Goal: Task Accomplishment & Management: Use online tool/utility

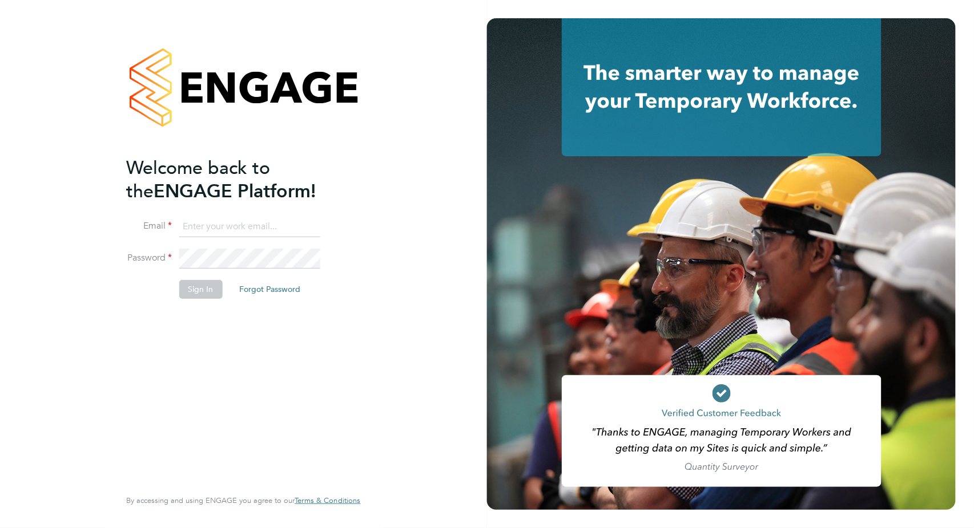
type input "[PERSON_NAME][EMAIL_ADDRESS][PERSON_NAME][DOMAIN_NAME]"
click at [203, 291] on button "Sign In" at bounding box center [200, 289] width 43 height 18
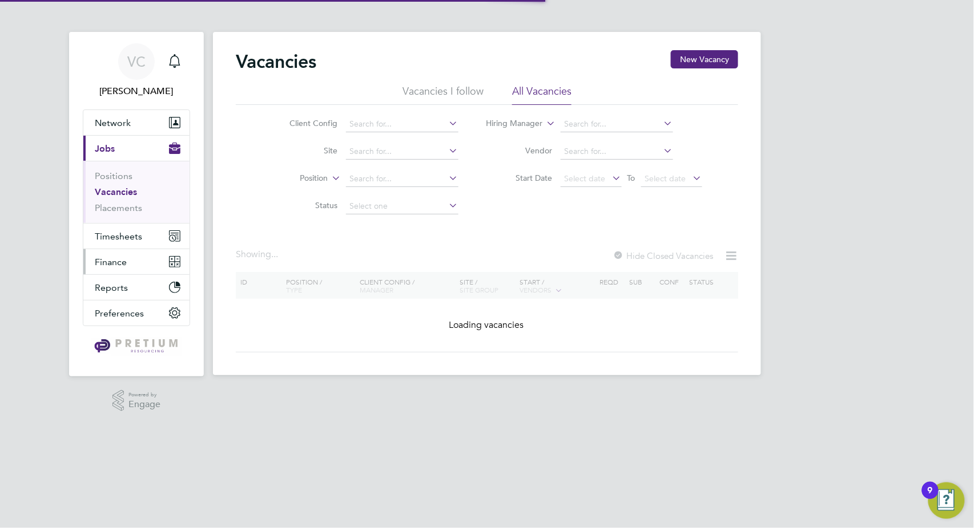
click at [122, 260] on span "Finance" at bounding box center [111, 262] width 32 height 11
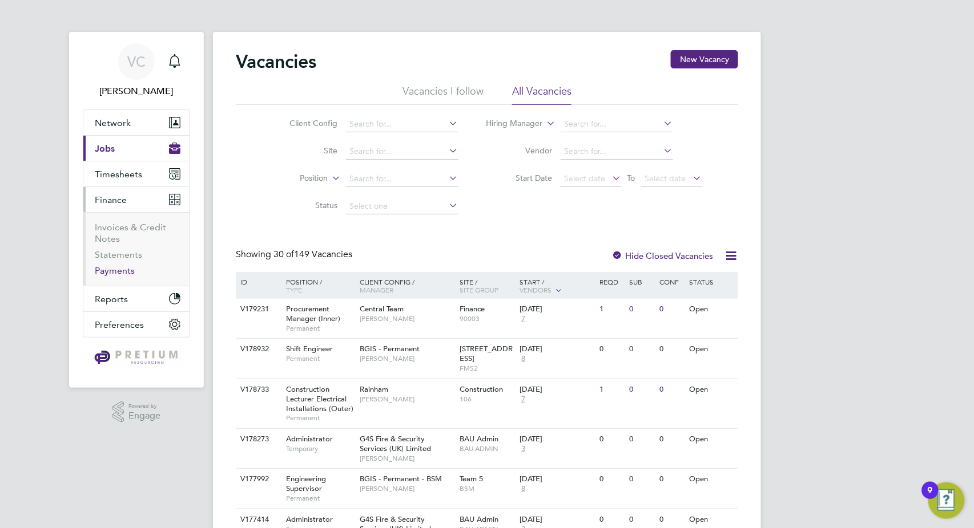
click at [124, 274] on link "Payments" at bounding box center [115, 270] width 40 height 11
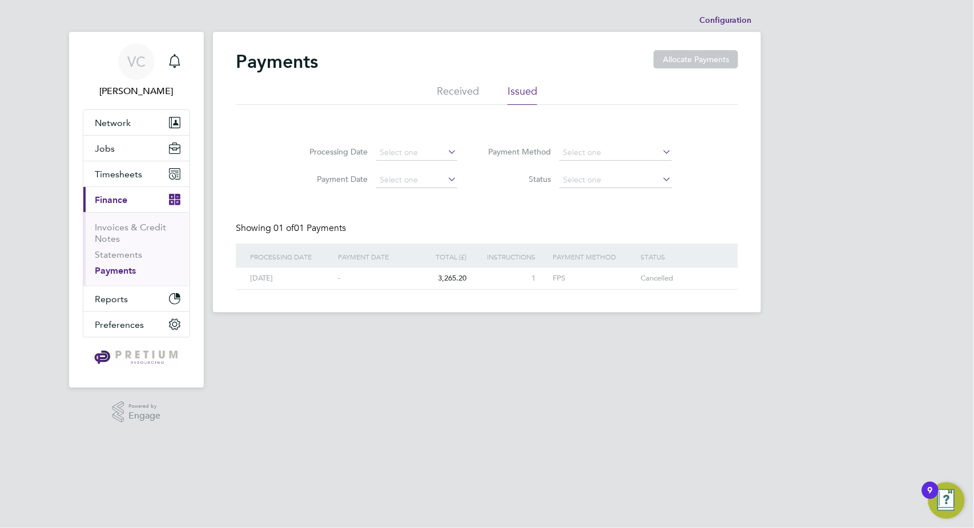
click at [466, 91] on li "Received" at bounding box center [458, 94] width 42 height 21
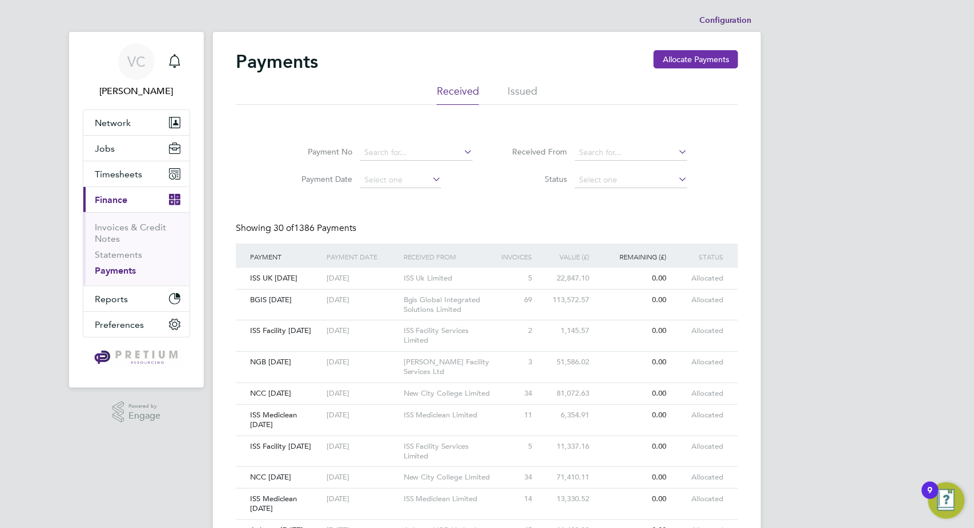
click at [715, 61] on button "Allocate Payments" at bounding box center [695, 59] width 84 height 18
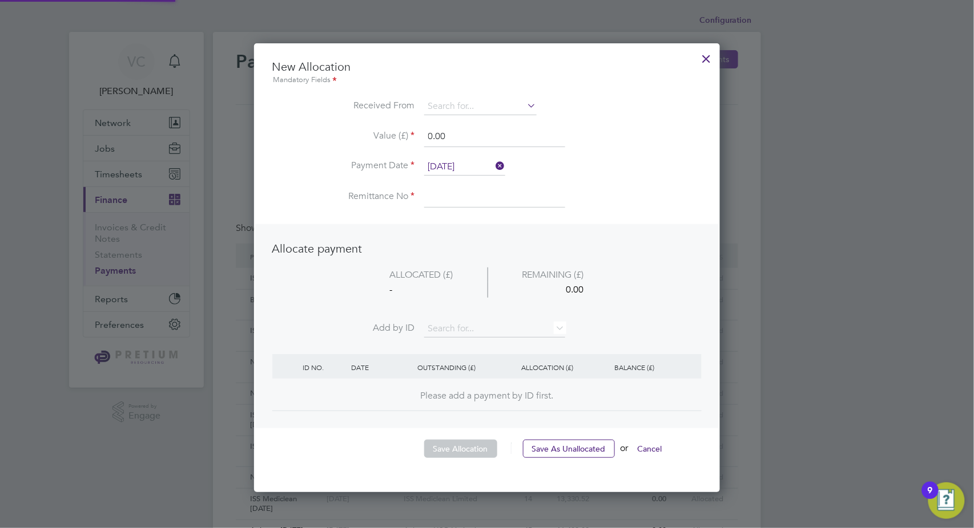
scroll to position [447, 466]
click at [470, 106] on input at bounding box center [480, 106] width 112 height 17
click at [481, 120] on li "ISS M ediclean Limited" at bounding box center [480, 122] width 113 height 15
type input "ISS Mediclean Limited"
drag, startPoint x: 455, startPoint y: 140, endPoint x: 409, endPoint y: 145, distance: 45.9
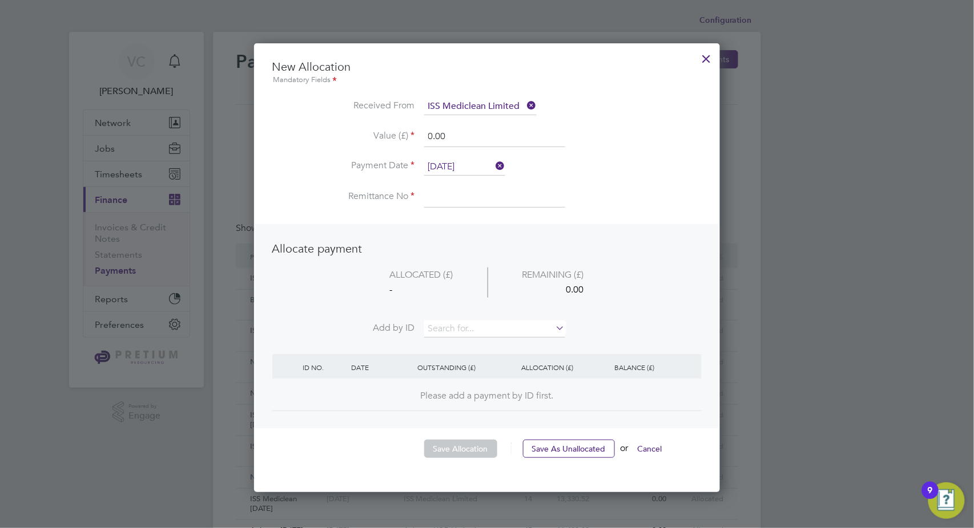
click at [409, 145] on li "Value (£) 0.00" at bounding box center [486, 143] width 429 height 32
type input "26552.42"
click at [458, 188] on input at bounding box center [494, 197] width 141 height 21
type input "ISS Mediclean [DATE]"
click at [474, 325] on input at bounding box center [494, 329] width 141 height 17
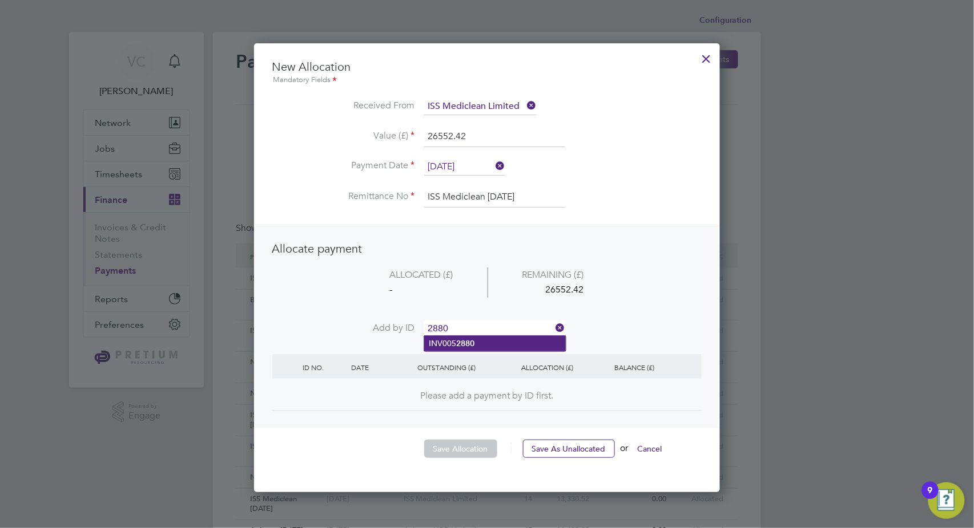
type input "2880"
click at [473, 341] on b "2880" at bounding box center [465, 344] width 18 height 10
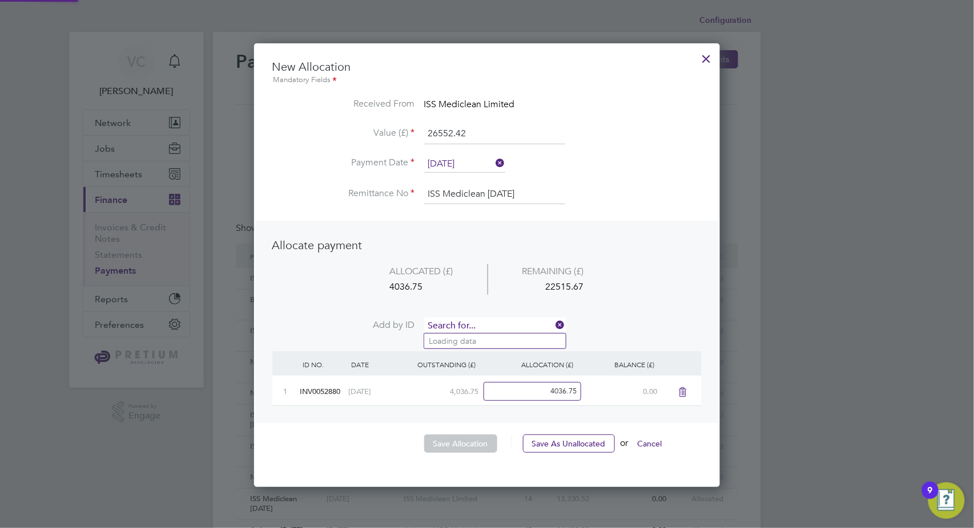
click at [473, 321] on input at bounding box center [494, 326] width 141 height 17
type input "6644"
click at [479, 338] on li "INV005 6644" at bounding box center [495, 341] width 142 height 15
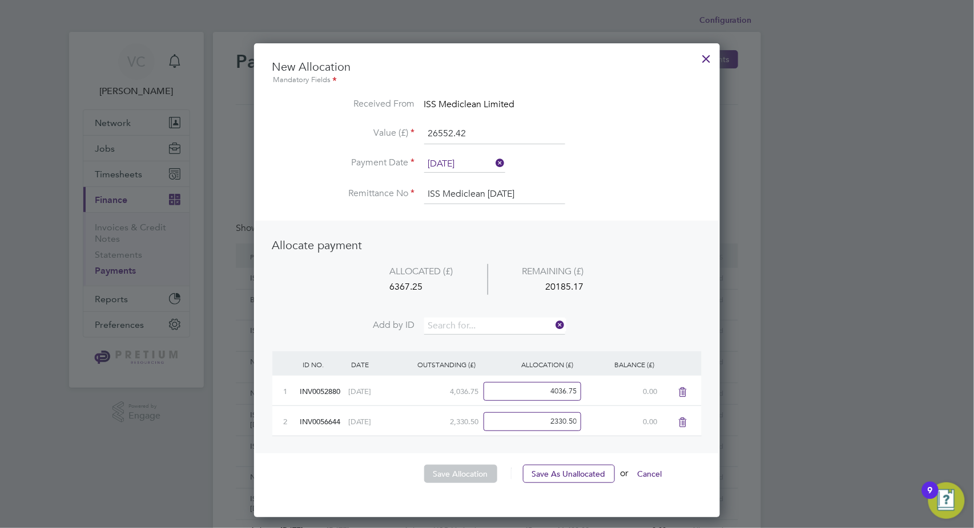
scroll to position [474, 466]
drag, startPoint x: 479, startPoint y: 338, endPoint x: 475, endPoint y: 321, distance: 17.2
click at [475, 321] on li "Add by ID" at bounding box center [486, 332] width 429 height 29
click at [475, 321] on input at bounding box center [494, 326] width 141 height 17
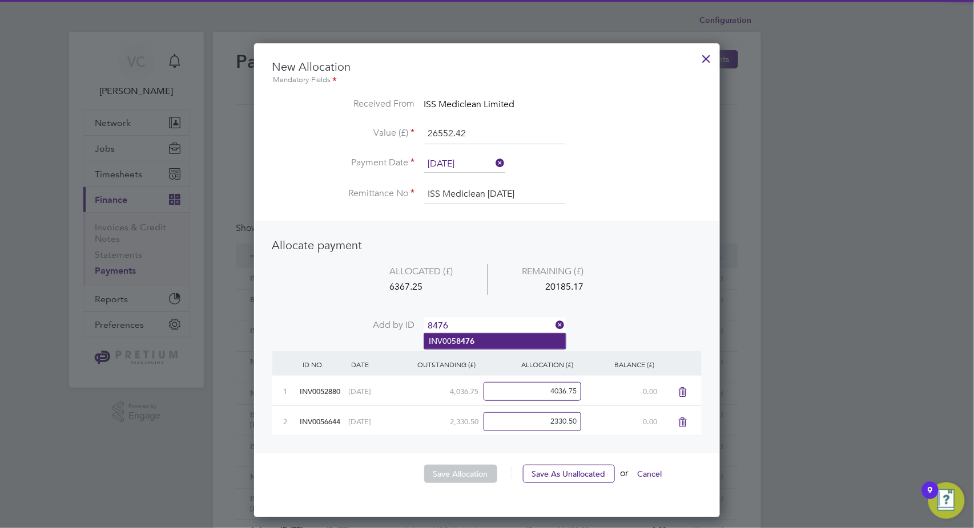
type input "8476"
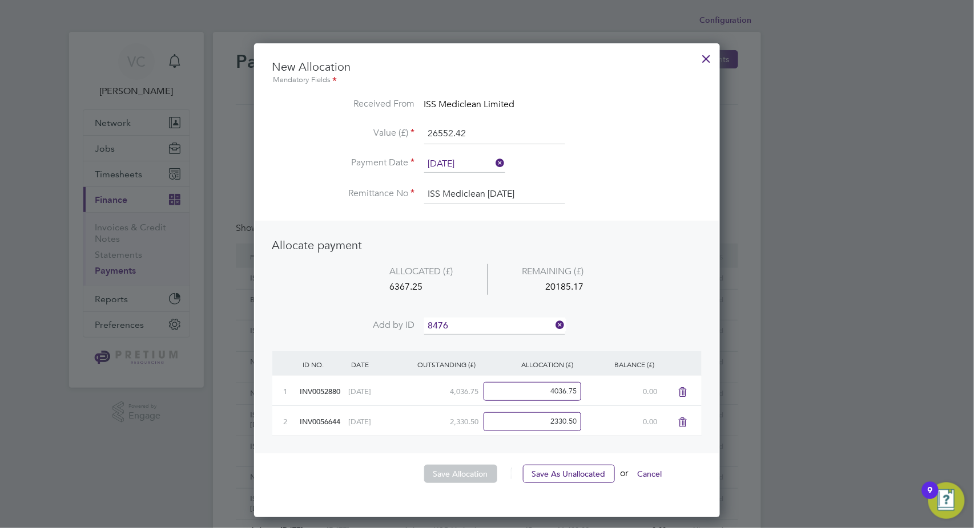
click at [472, 337] on b "8476" at bounding box center [465, 342] width 18 height 10
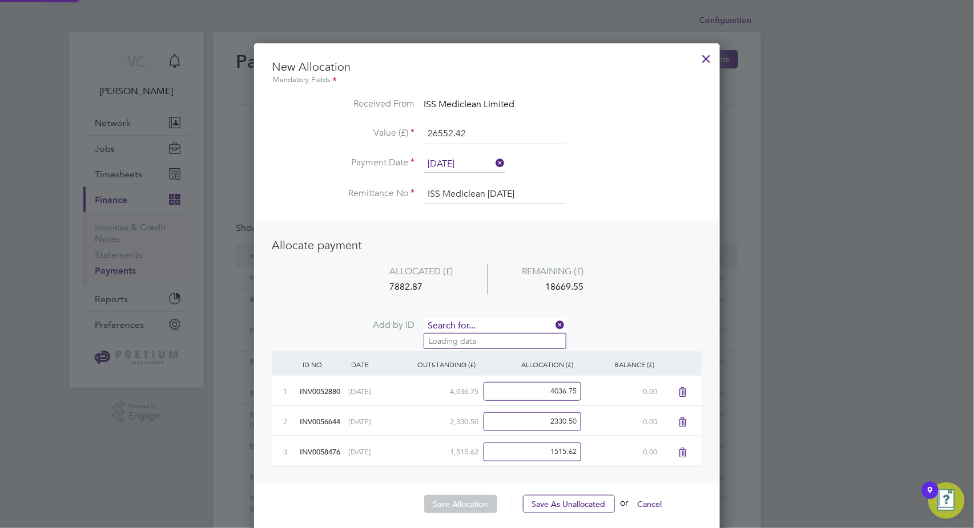
click at [481, 318] on input at bounding box center [494, 326] width 141 height 17
type input "7504"
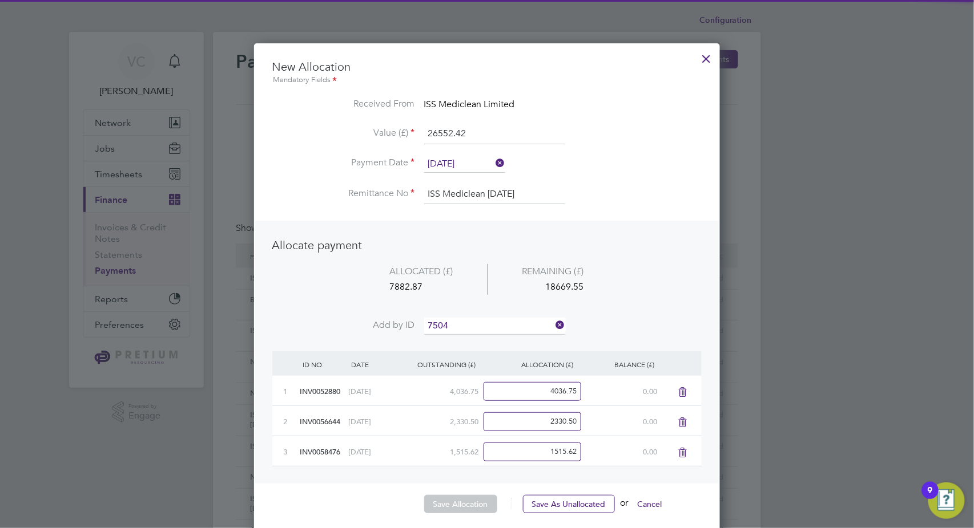
click at [477, 341] on li "INV006 7504" at bounding box center [495, 341] width 142 height 15
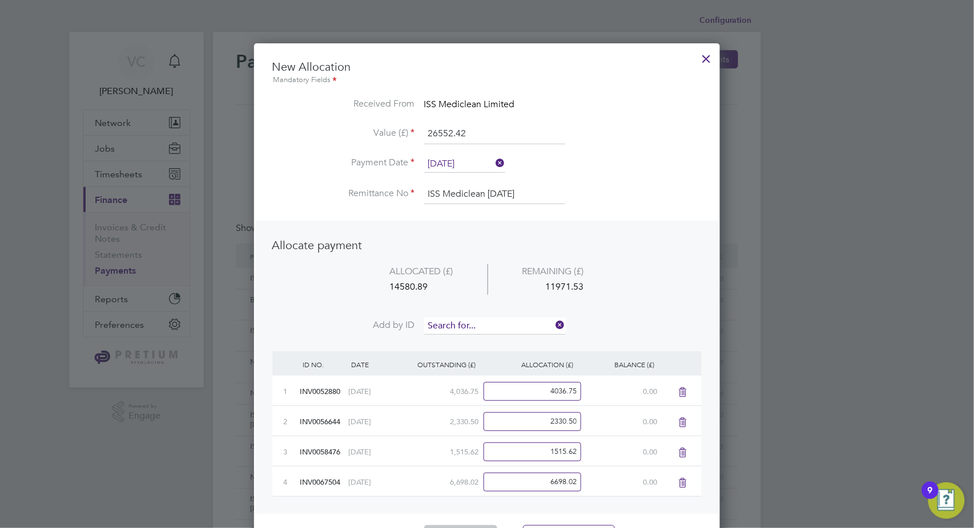
click at [486, 324] on input at bounding box center [494, 326] width 141 height 17
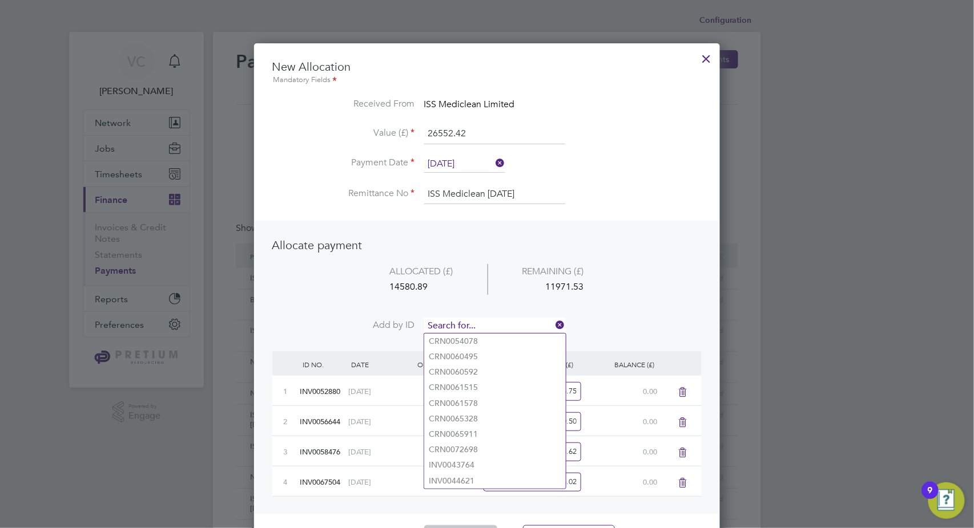
type input "9"
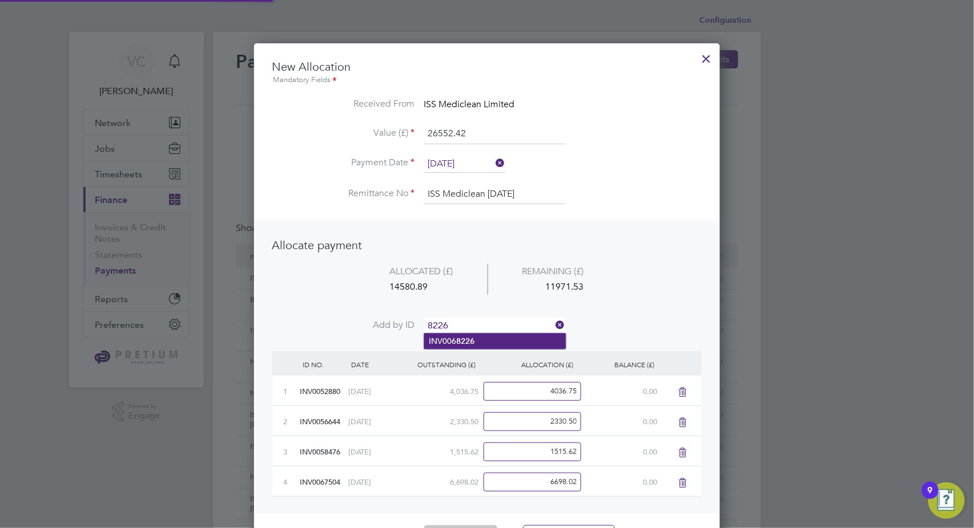
type input "8226"
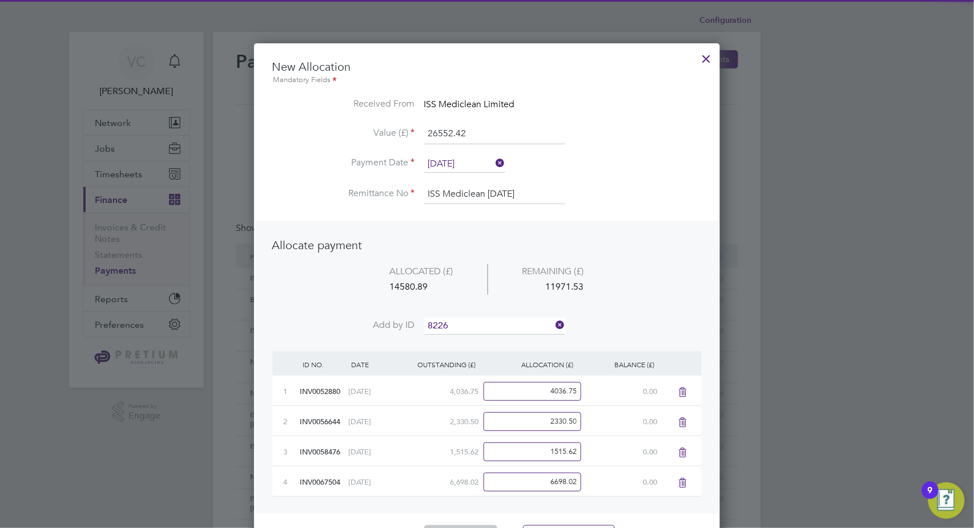
click at [481, 339] on li "INV006 8226" at bounding box center [495, 341] width 142 height 15
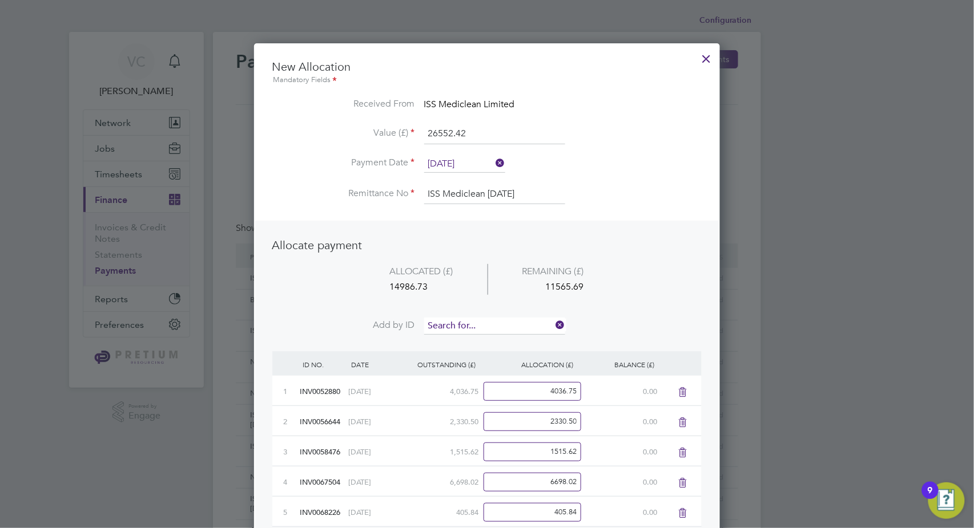
click at [495, 324] on input at bounding box center [494, 326] width 141 height 17
type input "0695"
click at [491, 355] on li "INV007 0695" at bounding box center [495, 356] width 142 height 15
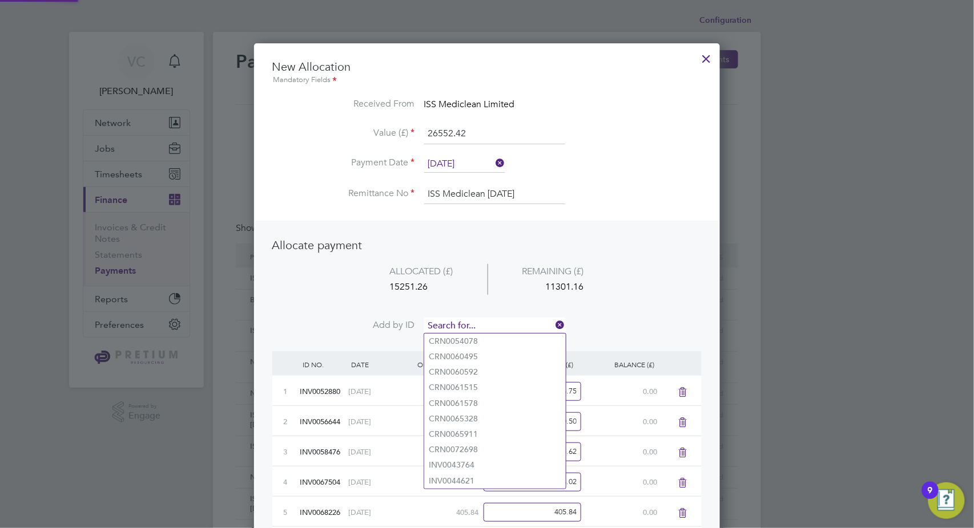
click at [498, 322] on input at bounding box center [494, 326] width 141 height 17
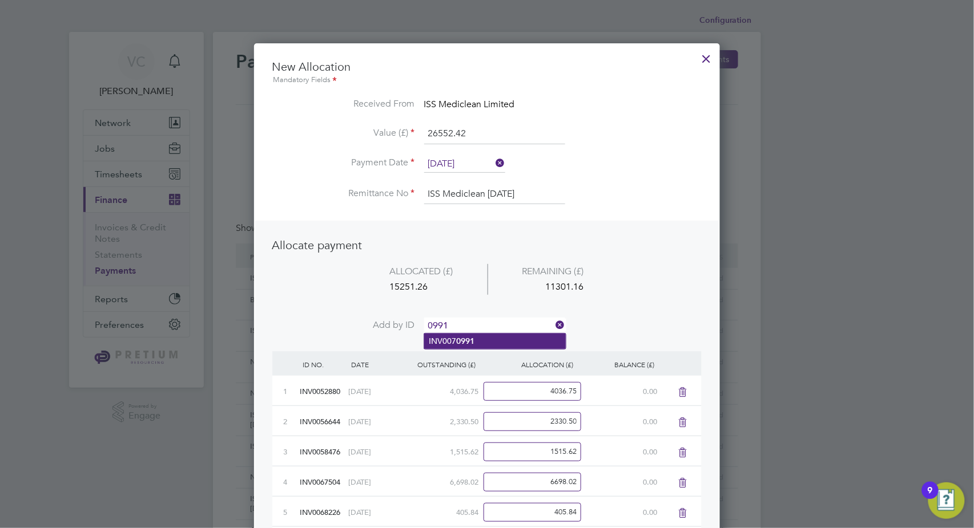
type input "0991"
click at [498, 339] on li "INV007 0991" at bounding box center [495, 341] width 142 height 15
click at [508, 321] on input at bounding box center [494, 326] width 141 height 17
type input "1027"
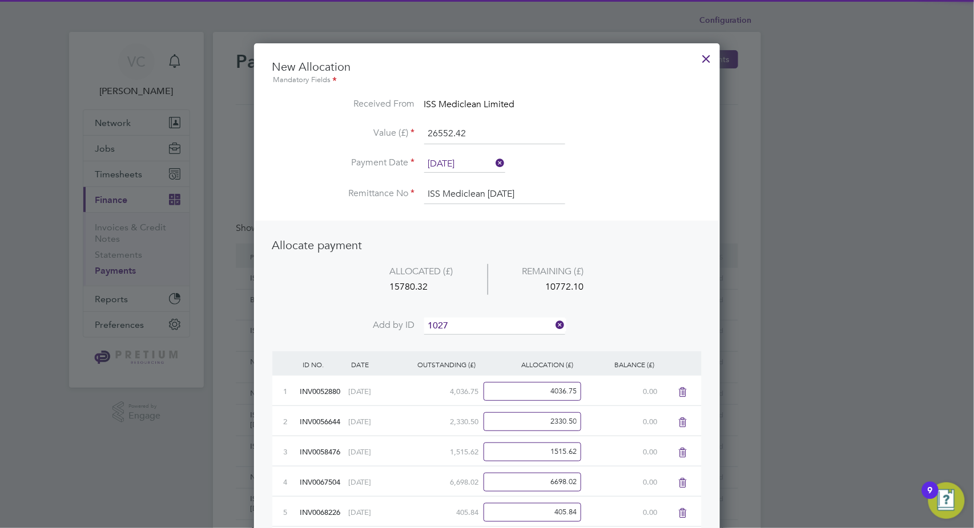
click at [498, 337] on li "INV007 1027" at bounding box center [495, 341] width 142 height 15
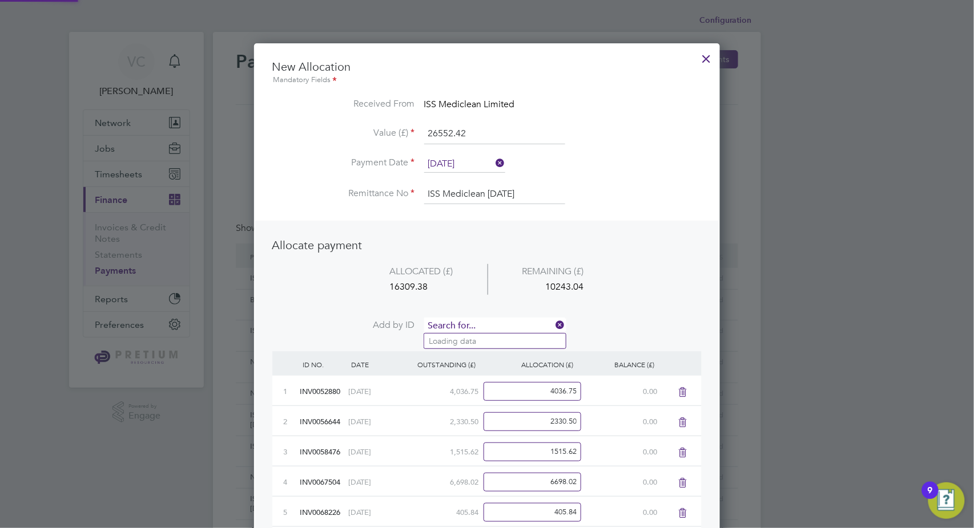
click at [511, 323] on input at bounding box center [494, 326] width 141 height 17
type input "1634"
click at [501, 343] on li "INV007 1634" at bounding box center [495, 341] width 142 height 15
click at [508, 327] on input at bounding box center [494, 326] width 141 height 17
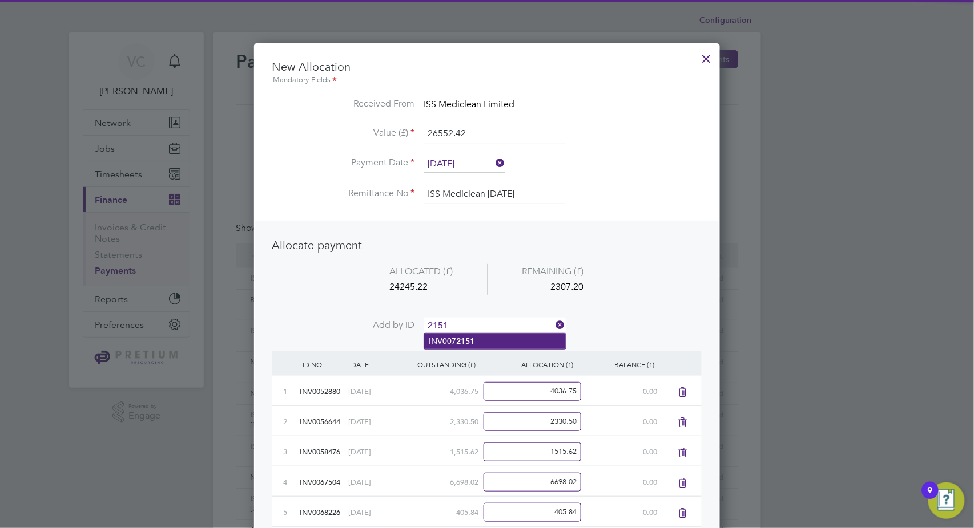
type input "2151"
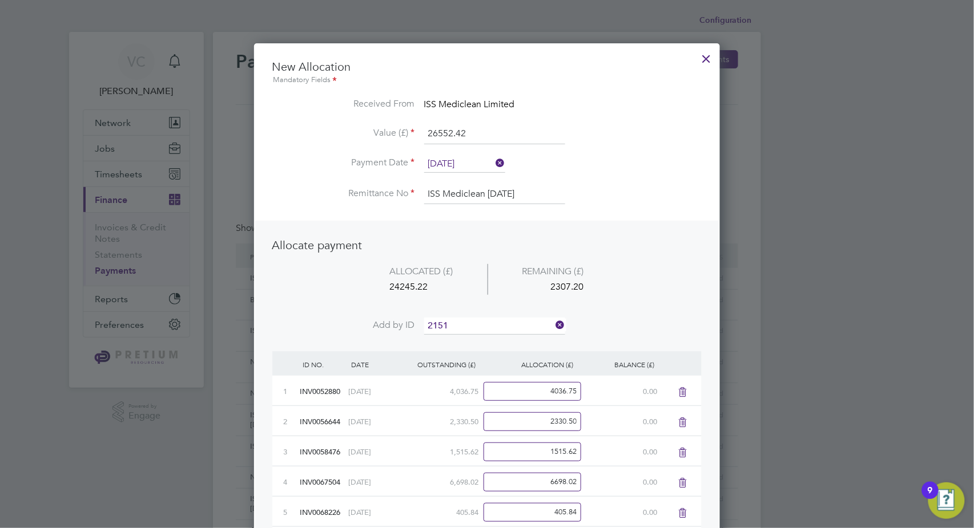
click at [501, 345] on li "INV007 2151" at bounding box center [495, 341] width 142 height 15
click at [500, 325] on input at bounding box center [494, 326] width 141 height 17
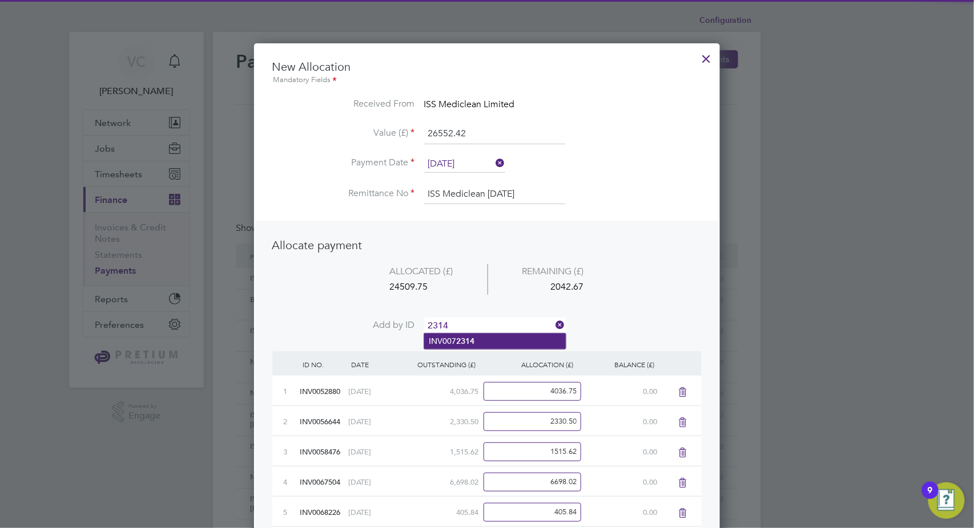
type input "2314"
click at [493, 337] on li "INV007 2314" at bounding box center [495, 341] width 142 height 15
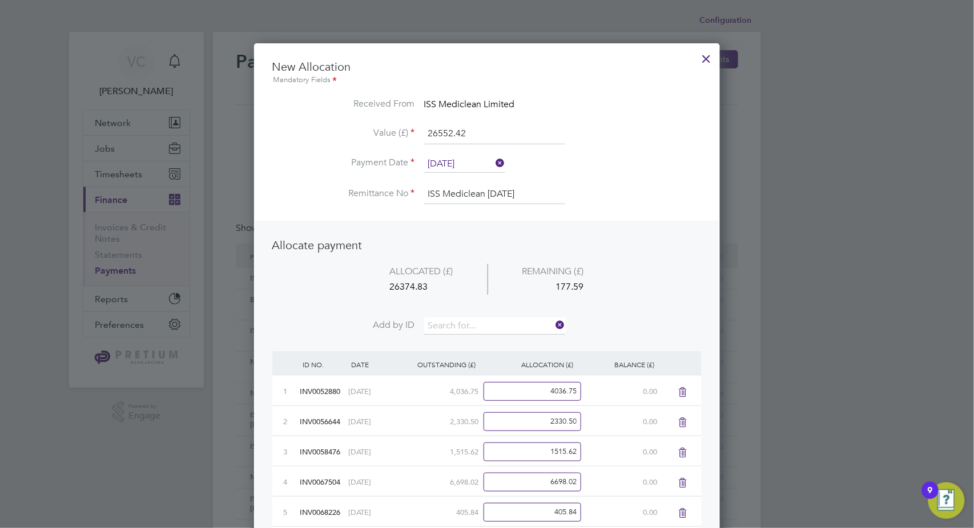
scroll to position [747, 466]
click at [494, 325] on input at bounding box center [494, 326] width 141 height 17
type input "2322"
click at [486, 340] on li "INV007 2322" at bounding box center [495, 341] width 142 height 15
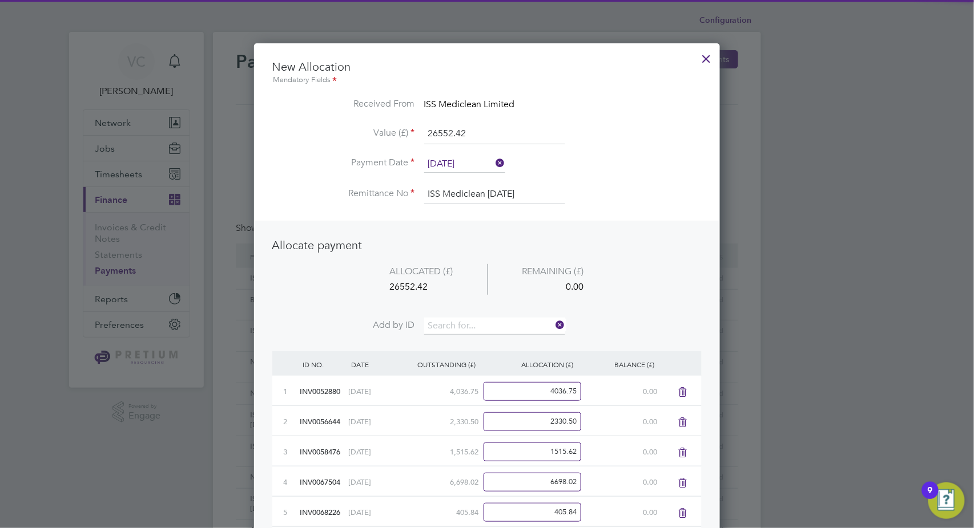
scroll to position [778, 466]
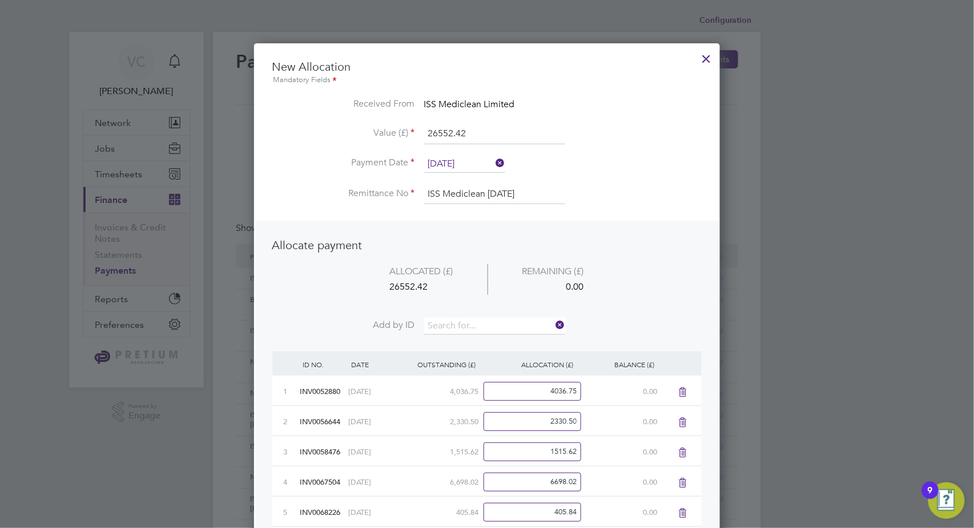
click at [644, 294] on li "ALLOCATED (£) REMAINING (£) 26552.42 0.00" at bounding box center [486, 291] width 429 height 54
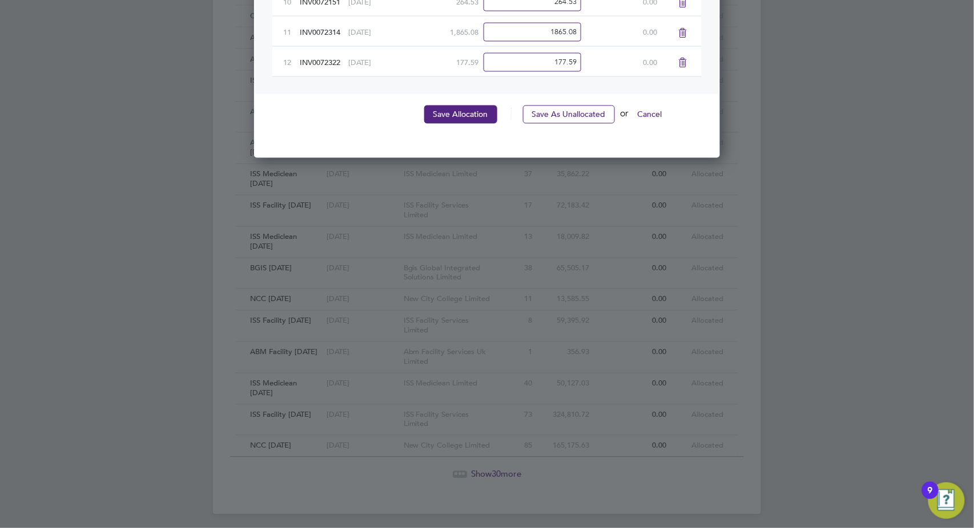
scroll to position [664, 0]
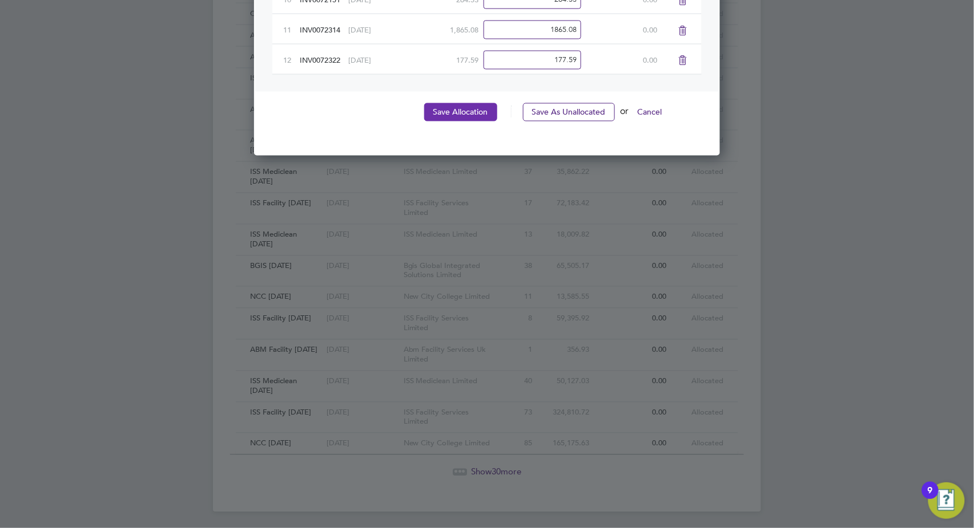
click at [482, 107] on button "Save Allocation" at bounding box center [460, 112] width 73 height 18
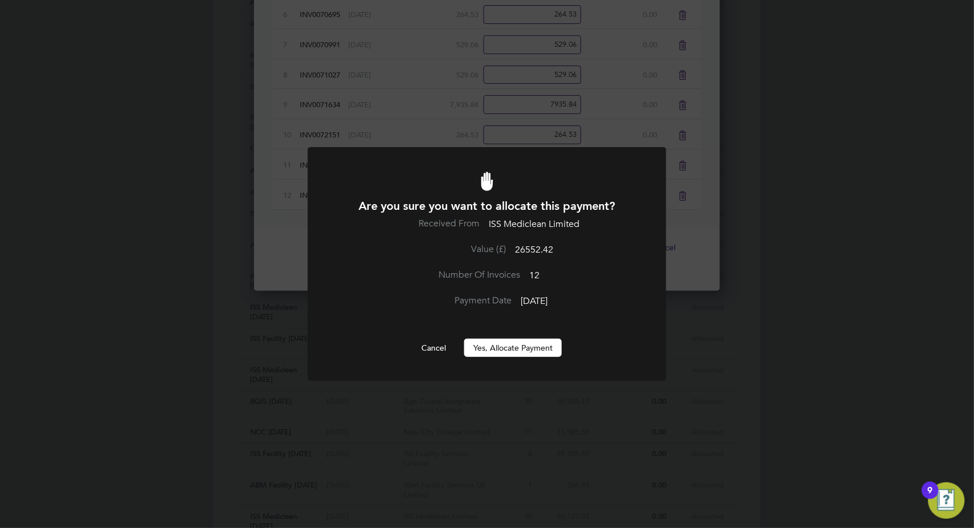
scroll to position [0, 0]
click at [505, 350] on button "Yes, Allocate Payment" at bounding box center [513, 348] width 98 height 18
